Goal: Task Accomplishment & Management: Manage account settings

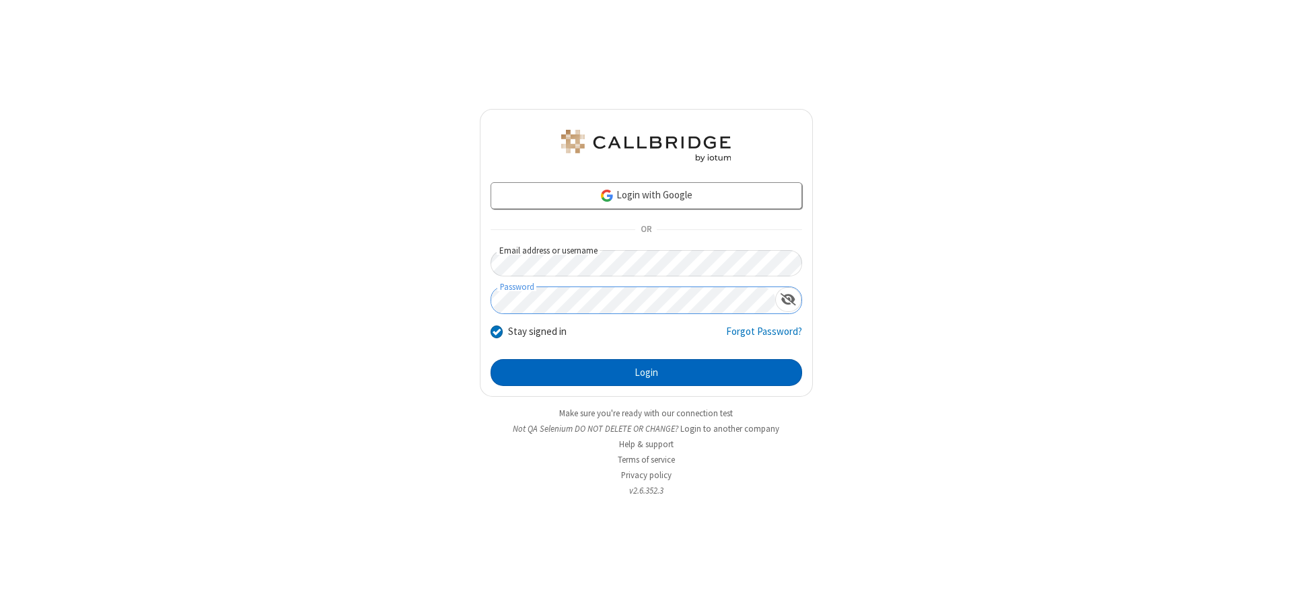
click at [646, 373] on button "Login" at bounding box center [647, 372] width 312 height 27
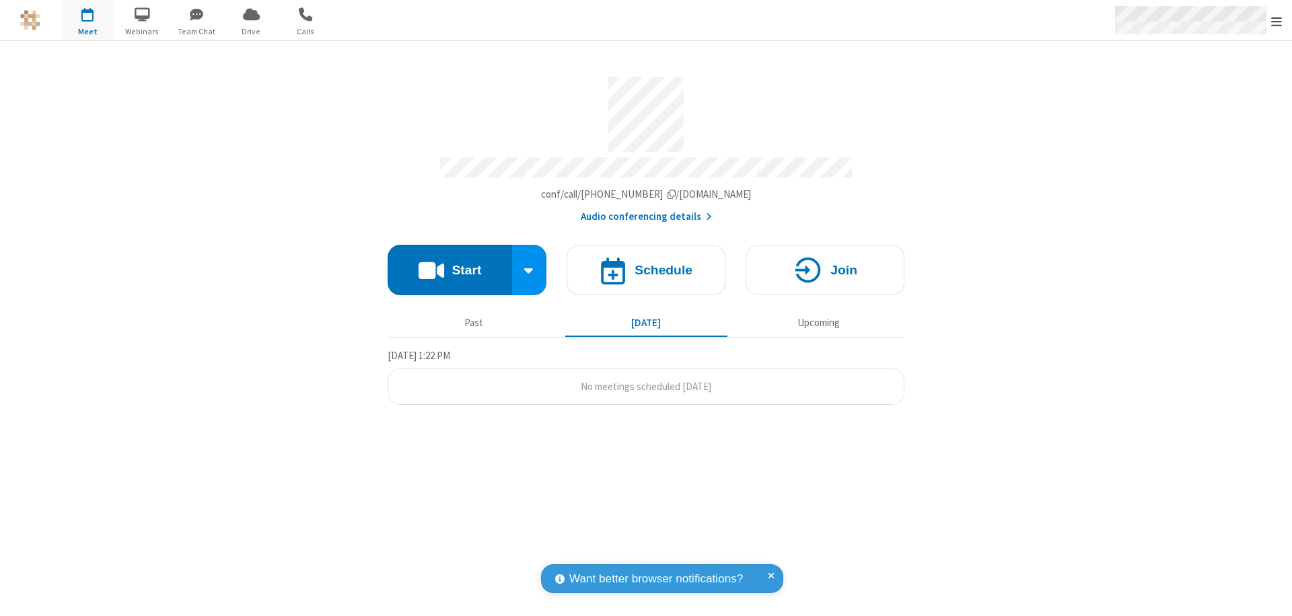
click at [1277, 21] on span "Open menu" at bounding box center [1276, 21] width 11 height 13
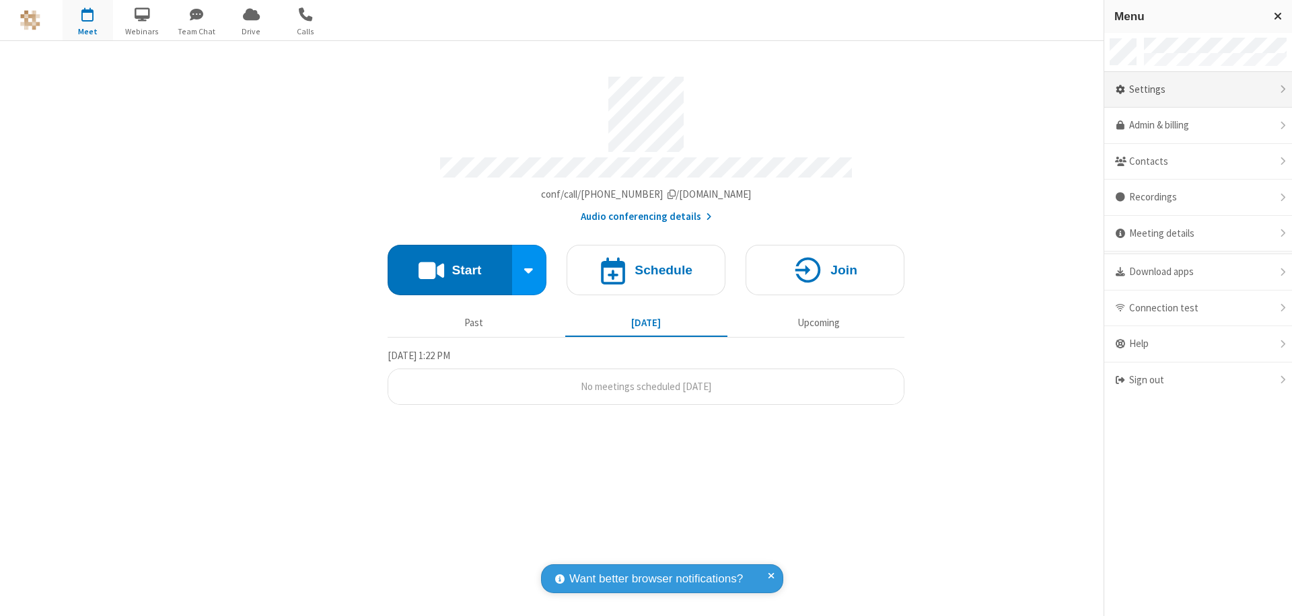
click at [1198, 90] on div "Settings" at bounding box center [1198, 90] width 188 height 36
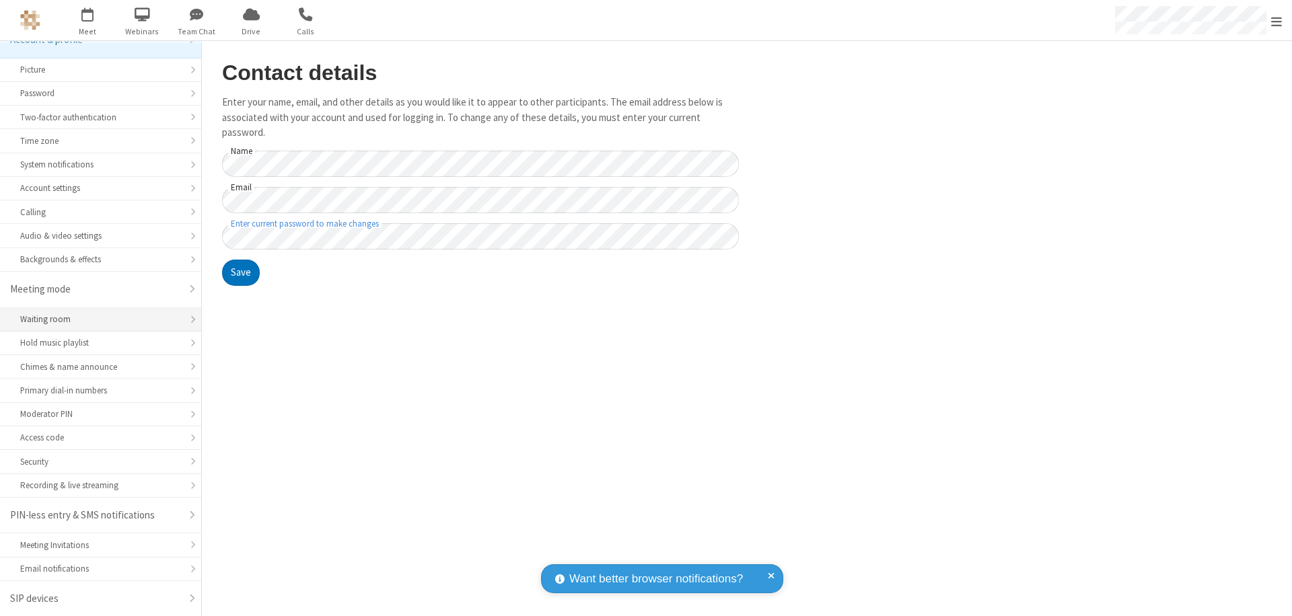
click at [96, 326] on div "Waiting room" at bounding box center [100, 319] width 161 height 13
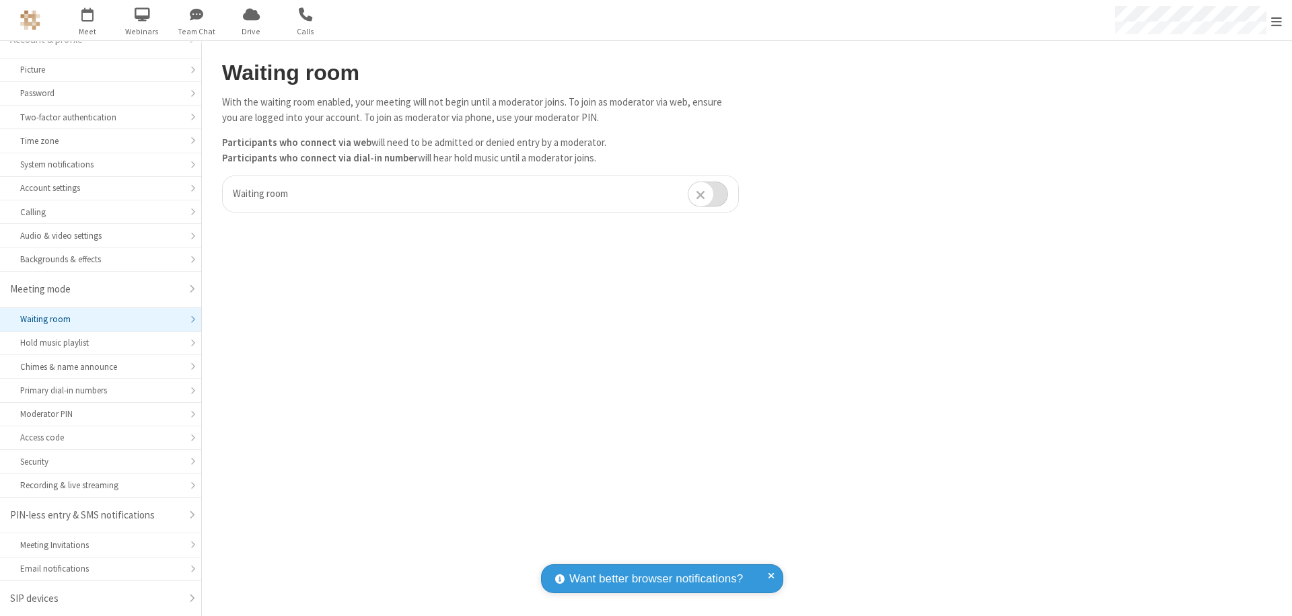
scroll to position [10, 0]
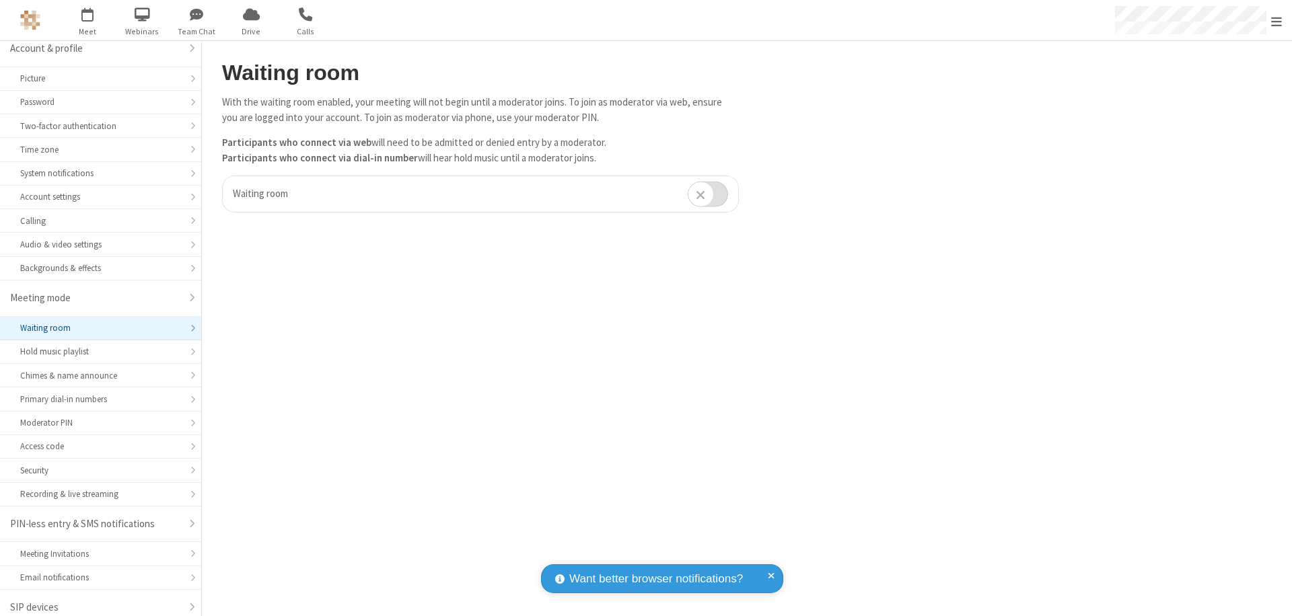
click at [708, 194] on input "checkbox" at bounding box center [708, 194] width 40 height 26
checkbox input "true"
click at [1277, 20] on span "Open menu" at bounding box center [1276, 21] width 11 height 13
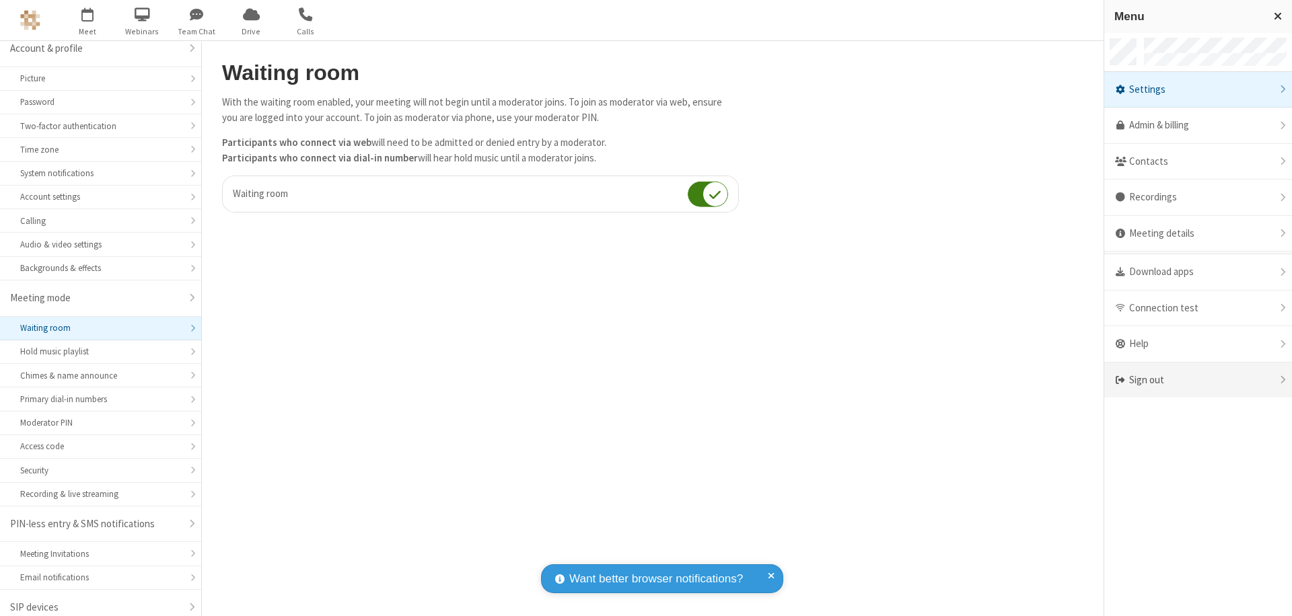
click at [1198, 380] on div "Sign out" at bounding box center [1198, 381] width 188 height 36
